Goal: Task Accomplishment & Management: Manage account settings

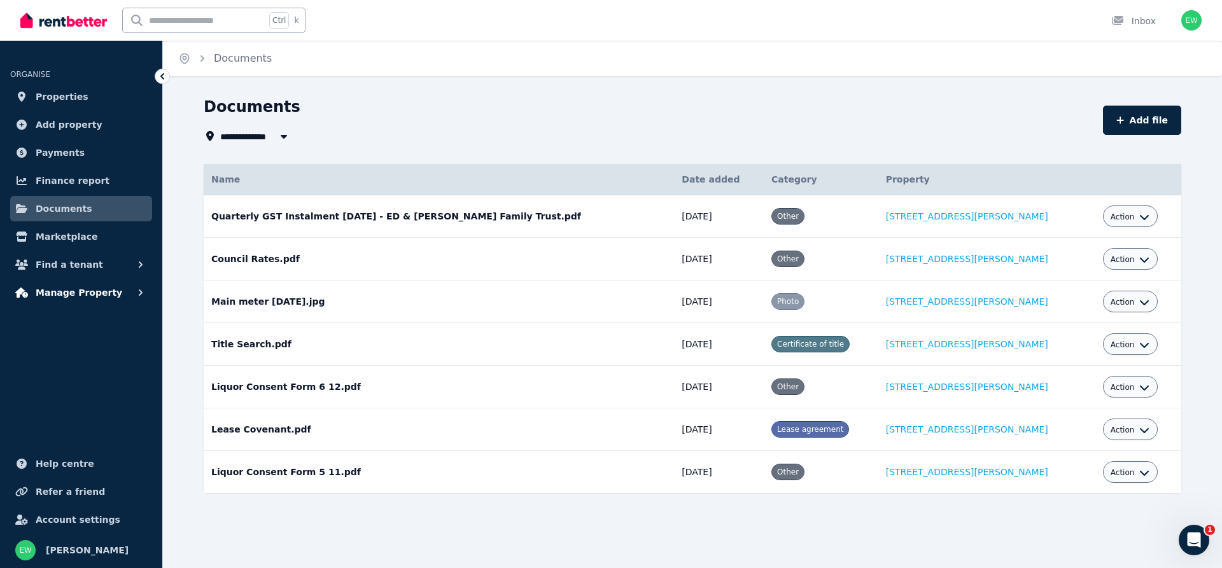
click at [66, 297] on span "Manage Property" at bounding box center [79, 292] width 87 height 15
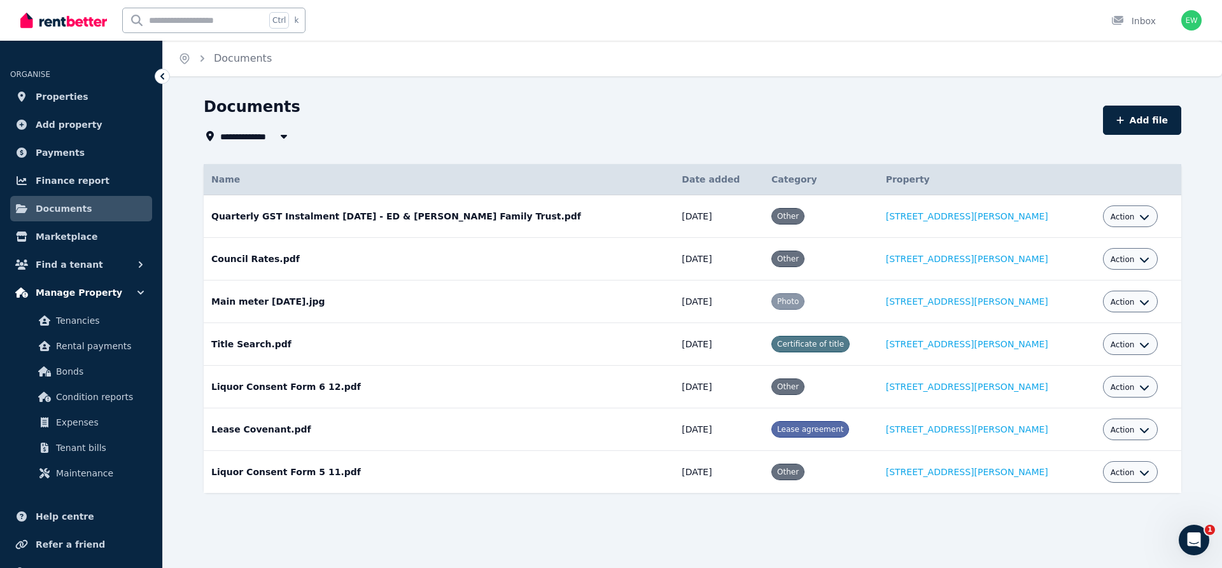
click at [80, 294] on span "Manage Property" at bounding box center [79, 292] width 87 height 15
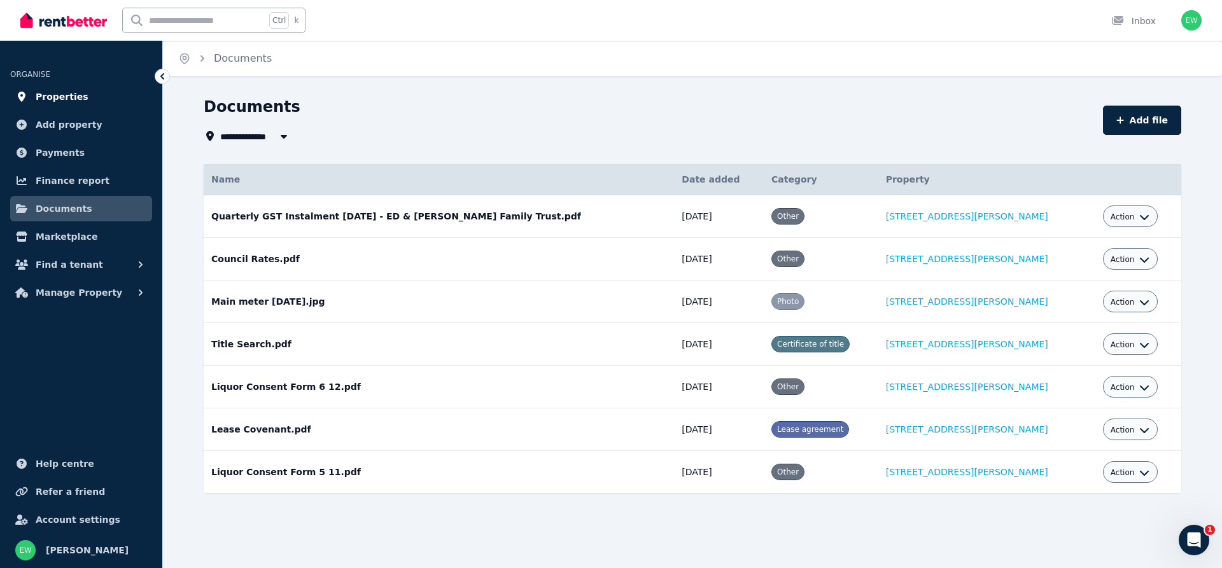
click at [54, 90] on span "Properties" at bounding box center [62, 96] width 53 height 15
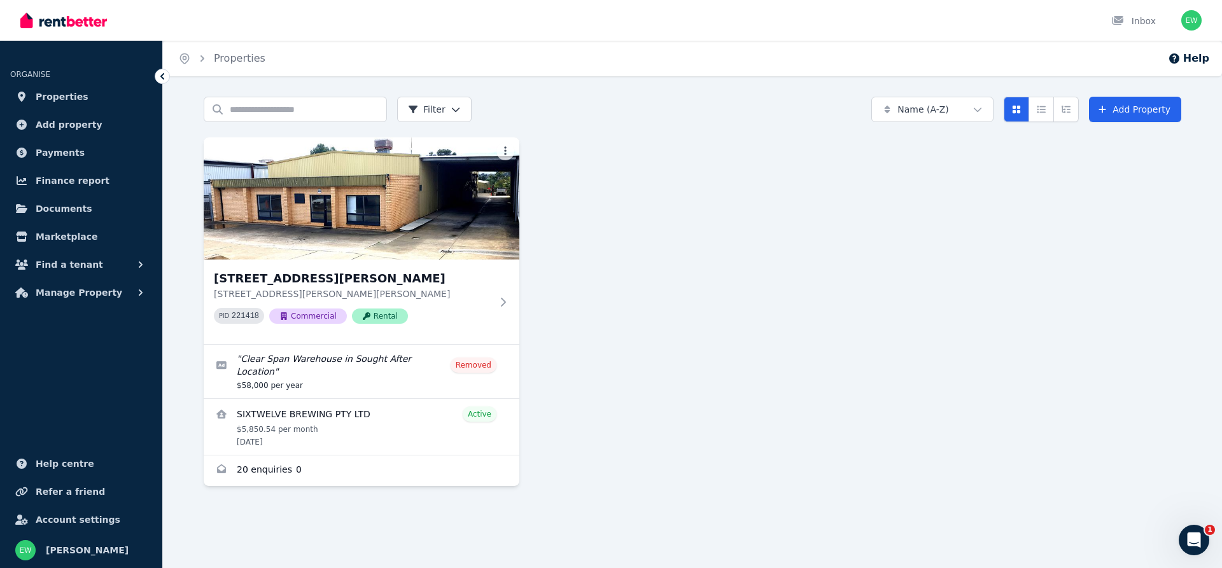
click at [419, 232] on img at bounding box center [362, 198] width 316 height 122
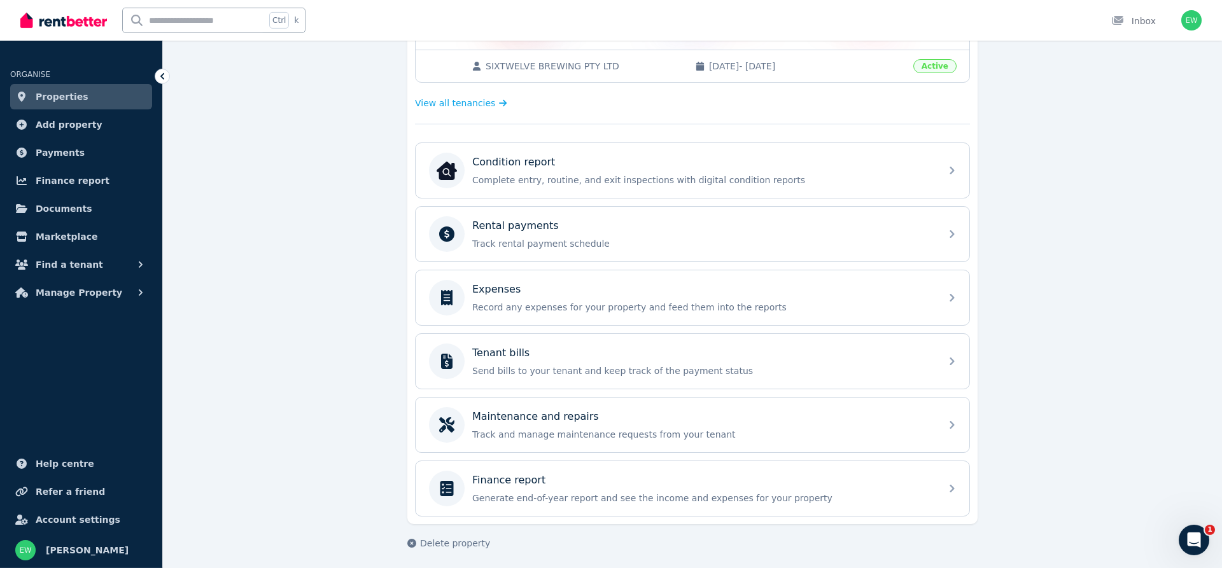
scroll to position [325, 0]
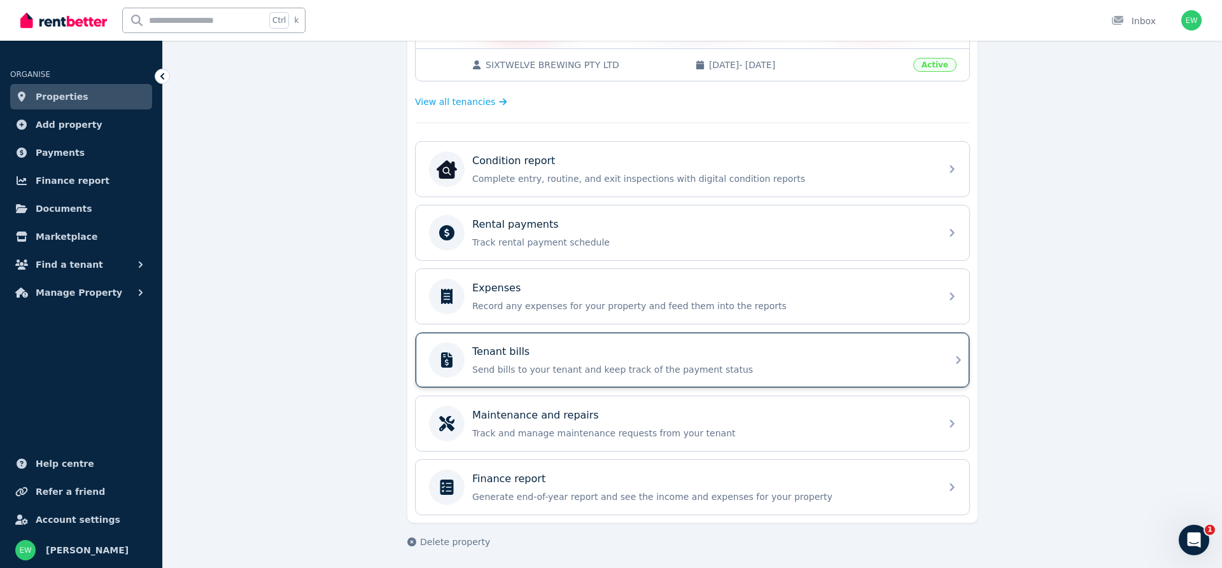
click at [617, 348] on div "Tenant bills" at bounding box center [702, 351] width 461 height 15
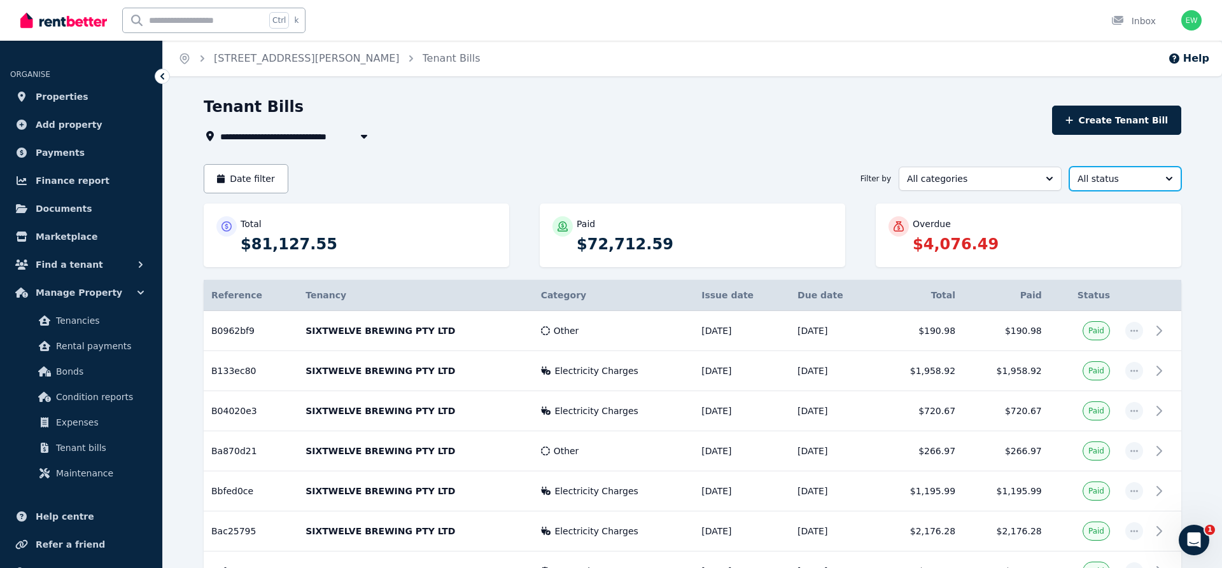
click at [1106, 177] on span "All status" at bounding box center [1117, 179] width 78 height 13
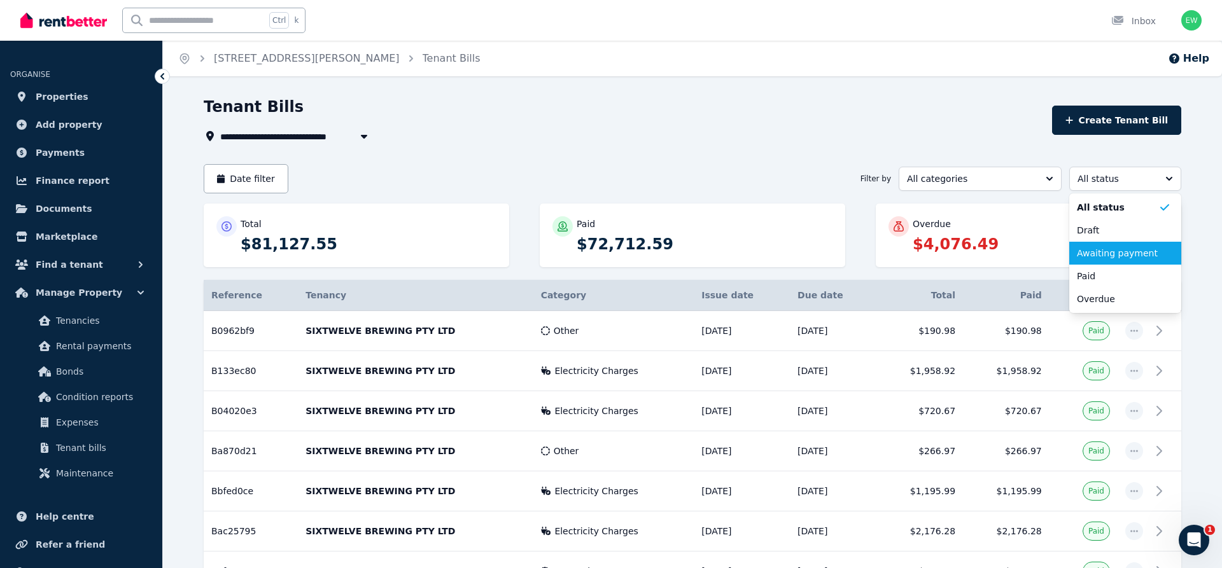
click at [1094, 258] on span "Awaiting payment" at bounding box center [1117, 253] width 81 height 13
